Goal: Transaction & Acquisition: Purchase product/service

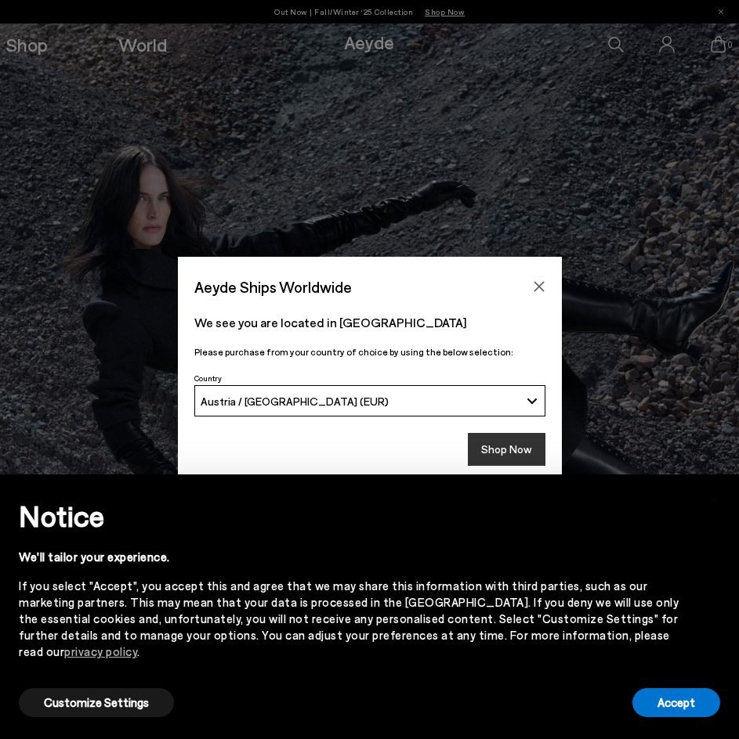
click at [499, 446] on button "Shop Now" at bounding box center [507, 449] width 78 height 33
click at [681, 700] on button "Accept" at bounding box center [676, 702] width 88 height 29
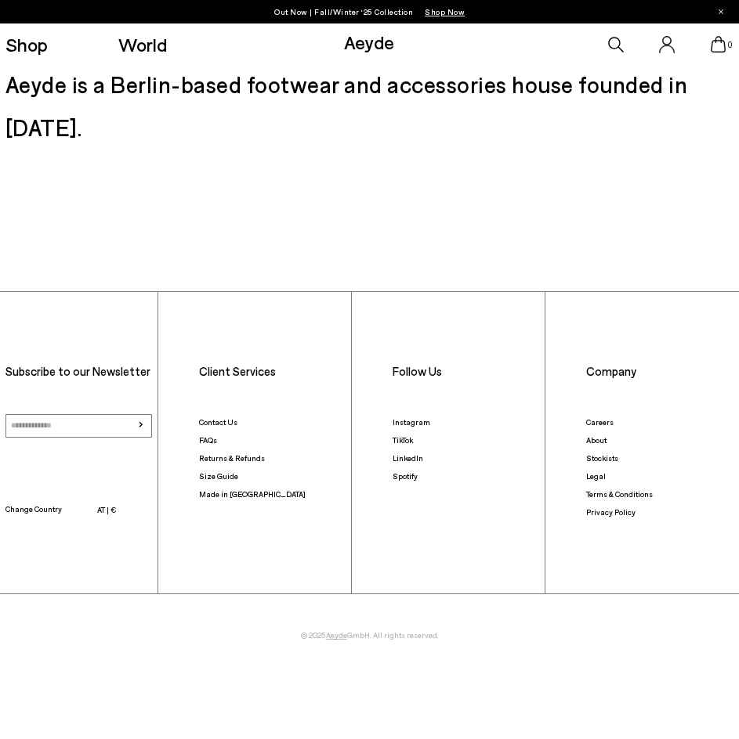
scroll to position [2584, 0]
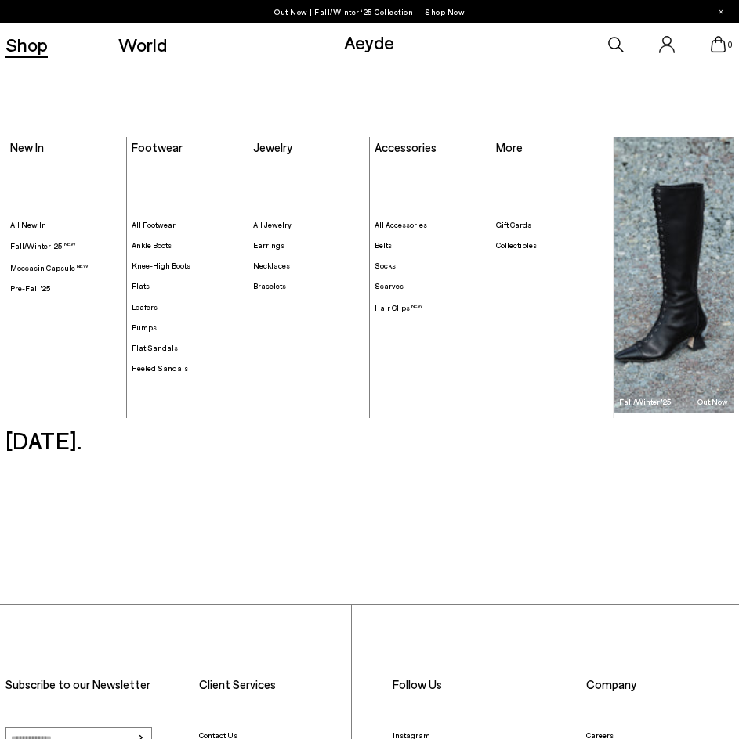
click at [27, 45] on link "Shop" at bounding box center [26, 44] width 42 height 19
